Goal: Task Accomplishment & Management: Manage account settings

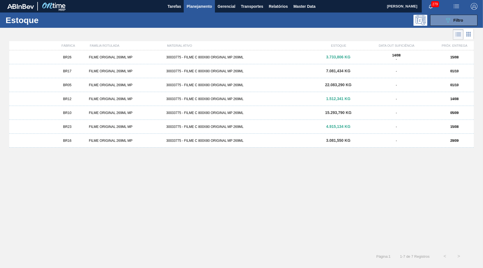
click at [141, 180] on div "BR26 FILME ORIGINAL 269ML MP 30033775 - FILME C 800X80 ORIGINAL MP 269ML 3.733,…" at bounding box center [241, 148] width 465 height 196
click at [80, 98] on div "BR12" at bounding box center [67, 99] width 39 height 4
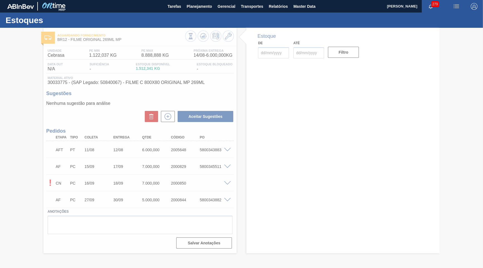
type input "[DATE]"
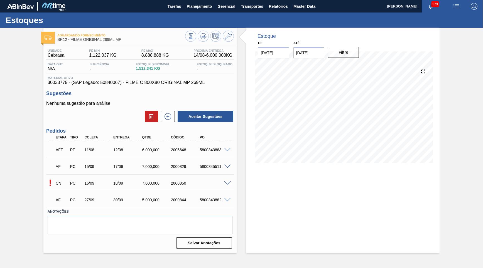
click at [230, 183] on span at bounding box center [227, 184] width 7 height 4
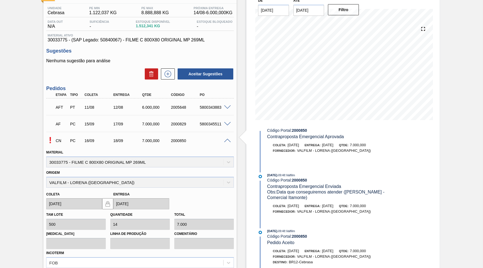
scroll to position [53, 0]
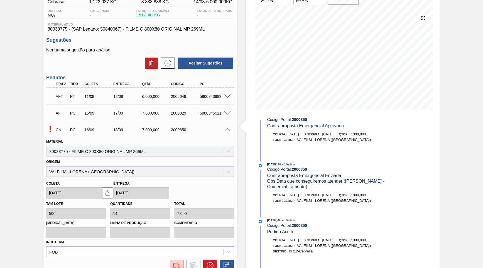
click at [229, 99] on div "AFT PT 11/08 12/08 6.000,000 2005648 5800343883" at bounding box center [140, 96] width 188 height 14
click at [228, 97] on span at bounding box center [227, 97] width 7 height 4
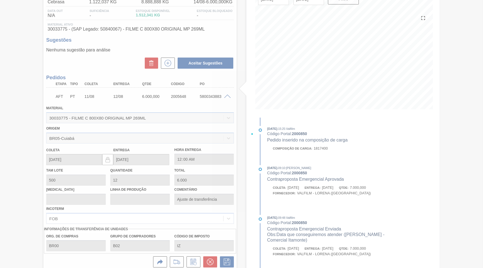
scroll to position [0, 0]
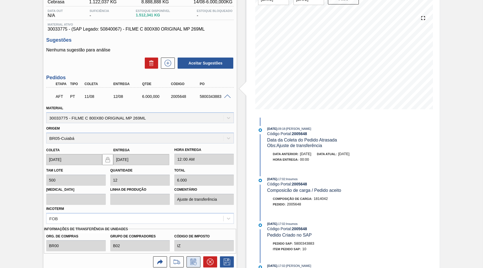
click at [194, 259] on icon at bounding box center [193, 262] width 9 height 7
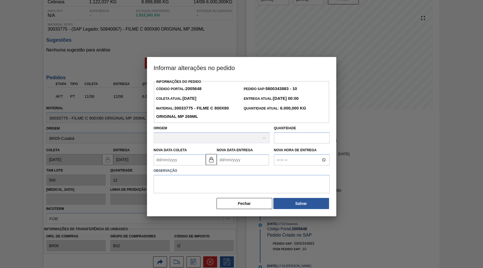
click at [311, 136] on input "text" at bounding box center [302, 138] width 56 height 11
type input "6.231.015"
click at [174, 175] on textarea at bounding box center [242, 184] width 176 height 18
type textarea "Ajuste de quantidade"
click at [297, 199] on button "Salvar" at bounding box center [301, 204] width 56 height 11
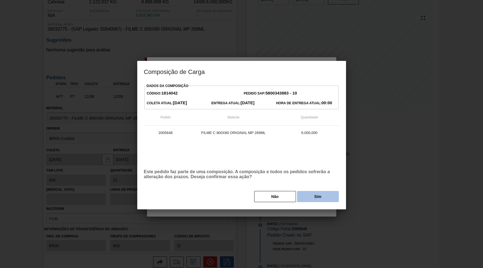
click at [302, 196] on button "Sim" at bounding box center [318, 196] width 42 height 11
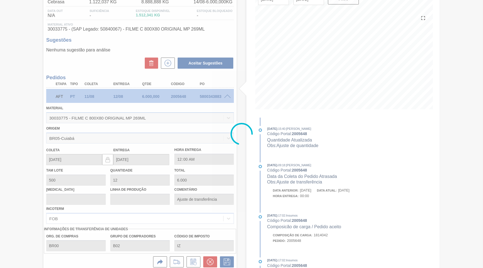
type input "12.462,03"
type input "6.231.015"
type input "Ajuste de quantidade"
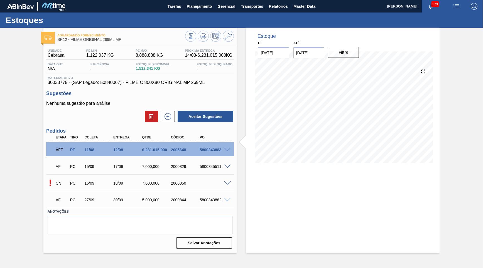
click at [228, 148] on span at bounding box center [227, 150] width 7 height 4
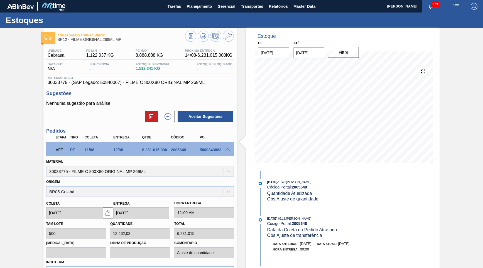
scroll to position [80, 0]
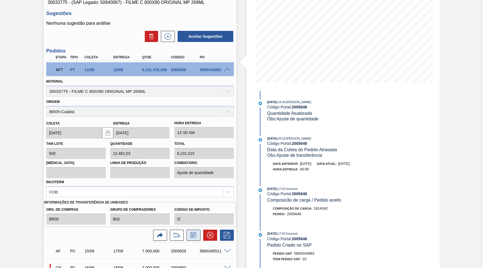
click at [194, 230] on button at bounding box center [194, 235] width 14 height 11
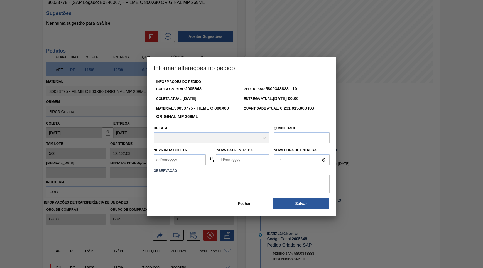
click at [304, 139] on input "text" at bounding box center [302, 138] width 56 height 11
type input "6.213,15"
click at [231, 191] on div "Informações do Pedido Código Portal: 2005648 Pedido SAP: 5800343883 - 10 Coleta…" at bounding box center [242, 144] width 176 height 132
click at [213, 184] on textarea at bounding box center [242, 184] width 176 height 18
click at [297, 207] on div "Informações do Pedido Código Portal: 2005648 Pedido SAP: 5800343883 - 10 Coleta…" at bounding box center [241, 147] width 189 height 139
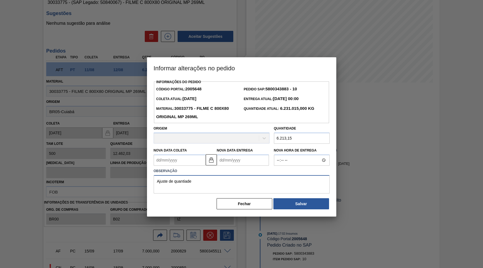
click at [186, 178] on textarea "Ajuste de quantiade" at bounding box center [242, 184] width 176 height 18
type textarea "Ajuste de quantidade"
click at [319, 199] on button "Salvar" at bounding box center [301, 204] width 56 height 11
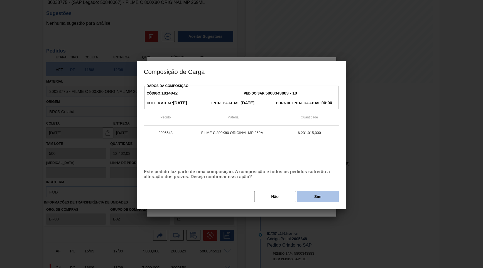
click at [318, 192] on button "Sim" at bounding box center [318, 196] width 42 height 11
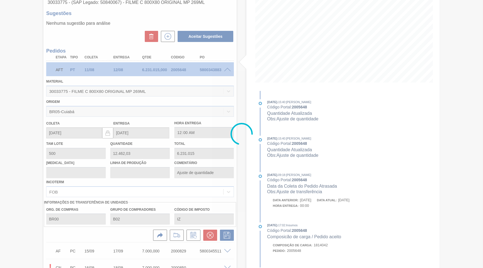
type input "12,426"
type input "6.213,15"
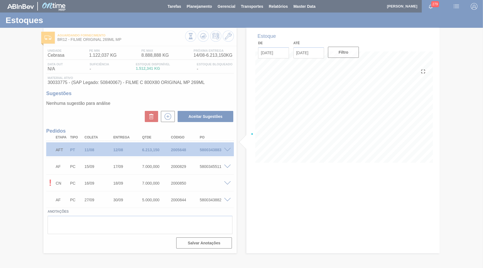
scroll to position [0, 0]
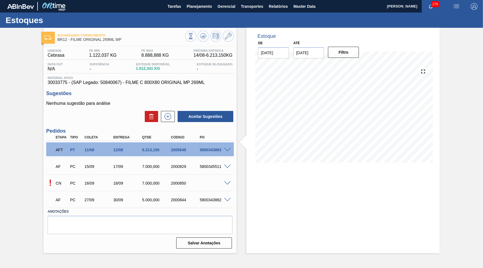
click at [151, 149] on div "6.213,150" at bounding box center [157, 150] width 32 height 4
click at [230, 148] on span at bounding box center [227, 150] width 7 height 4
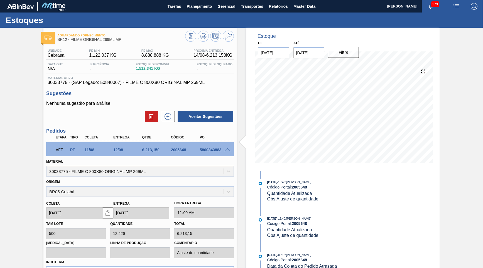
scroll to position [80, 0]
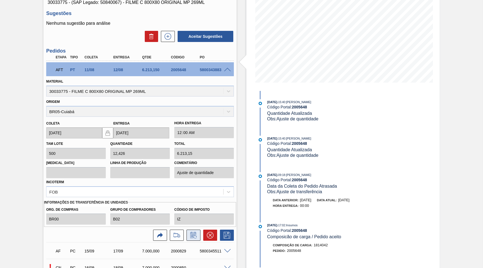
click at [190, 232] on icon at bounding box center [193, 235] width 9 height 7
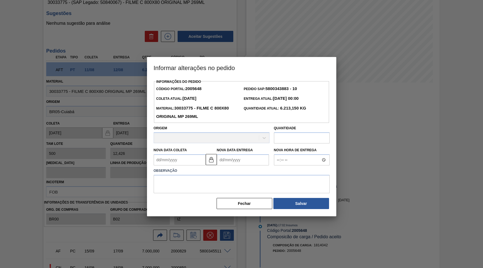
click at [299, 145] on div "Nova Hora de Entrega" at bounding box center [302, 155] width 60 height 21
click at [295, 133] on input "text" at bounding box center [302, 138] width 56 height 11
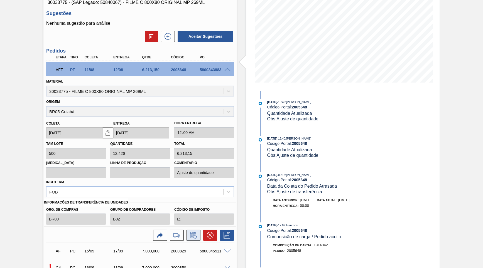
click at [190, 232] on icon at bounding box center [193, 235] width 9 height 7
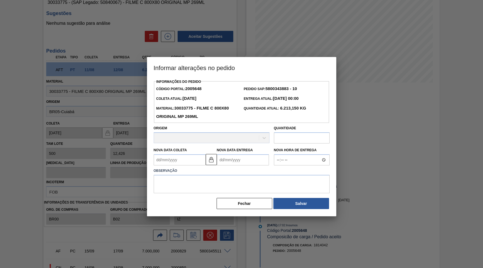
click at [317, 136] on input "text" at bounding box center [302, 138] width 56 height 11
type input "6.231,15"
click at [233, 178] on textarea at bounding box center [242, 184] width 176 height 18
type textarea "Ajuste de quantidade"
click at [302, 199] on button "Salvar" at bounding box center [301, 204] width 56 height 11
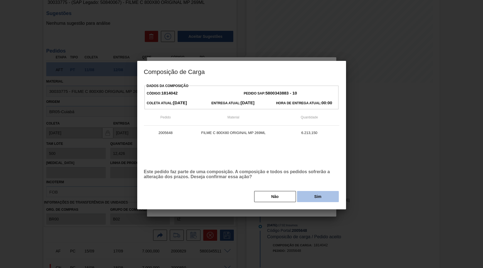
click at [305, 198] on button "Sim" at bounding box center [318, 196] width 42 height 11
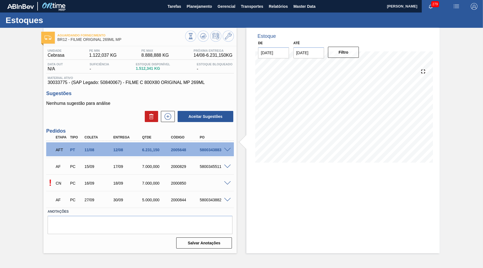
scroll to position [0, 0]
